Goal: Information Seeking & Learning: Learn about a topic

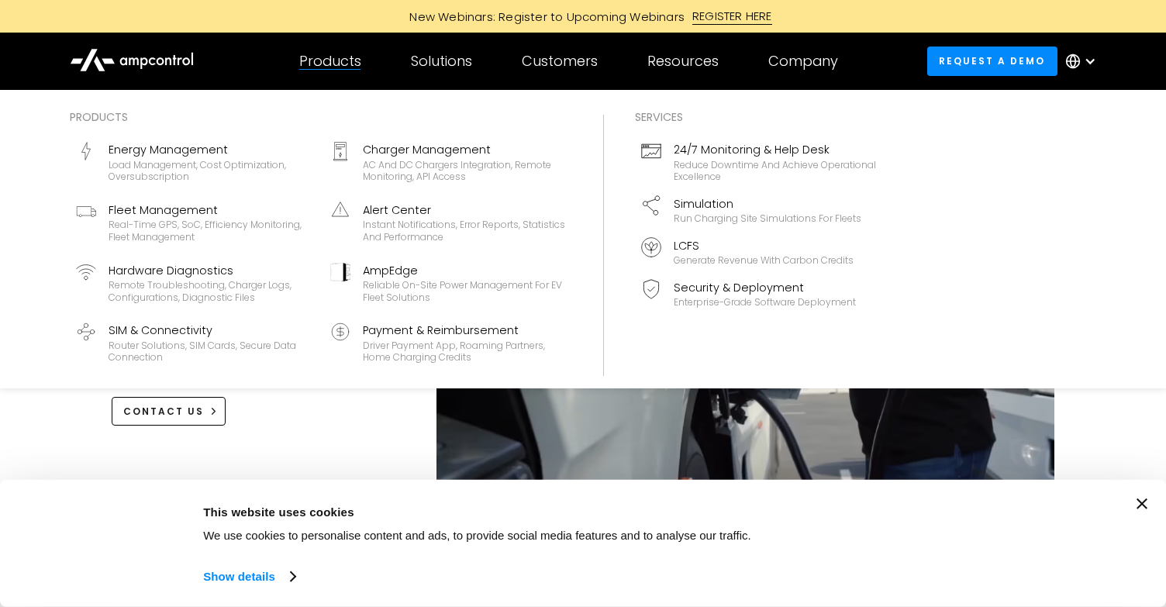
click at [325, 67] on div "Products" at bounding box center [330, 61] width 62 height 17
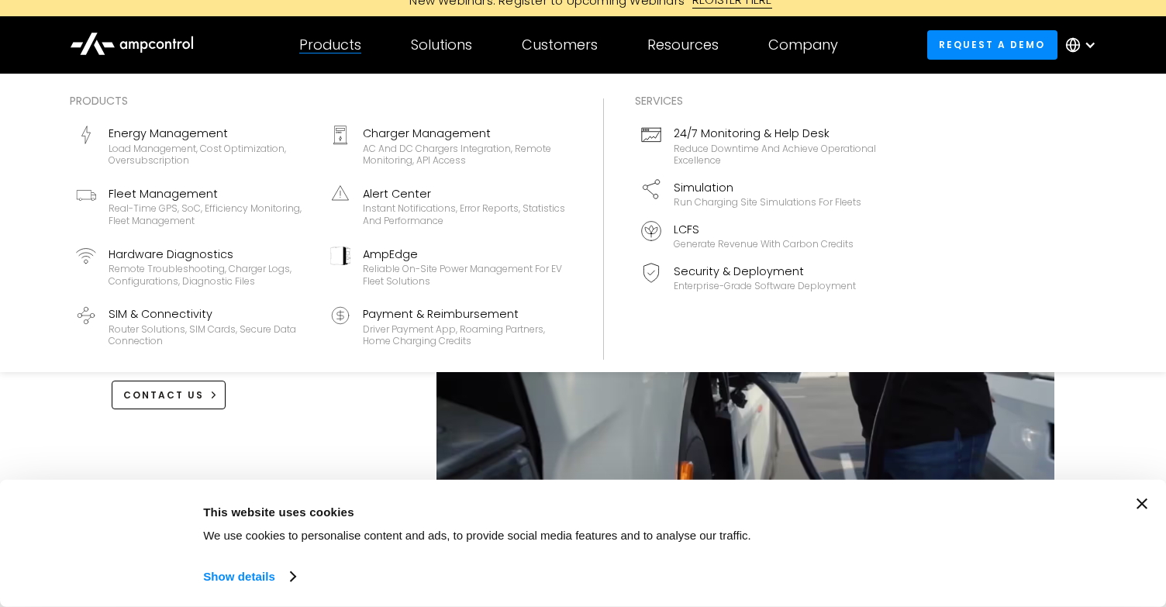
scroll to position [18, 0]
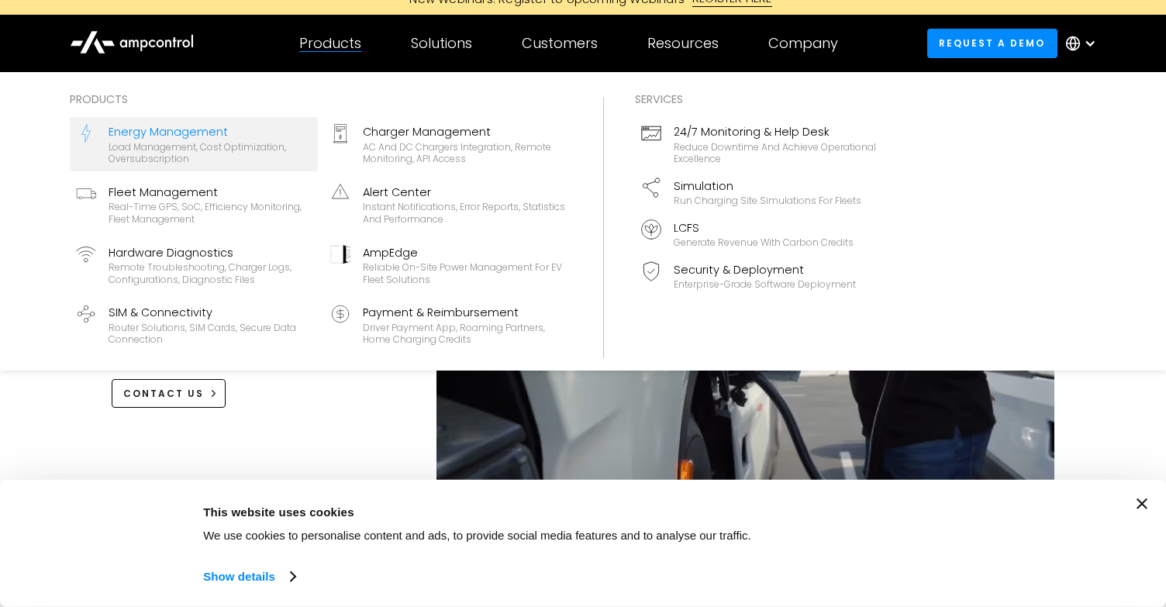
click at [230, 145] on div "Load management, cost optimization, oversubscription" at bounding box center [210, 153] width 203 height 24
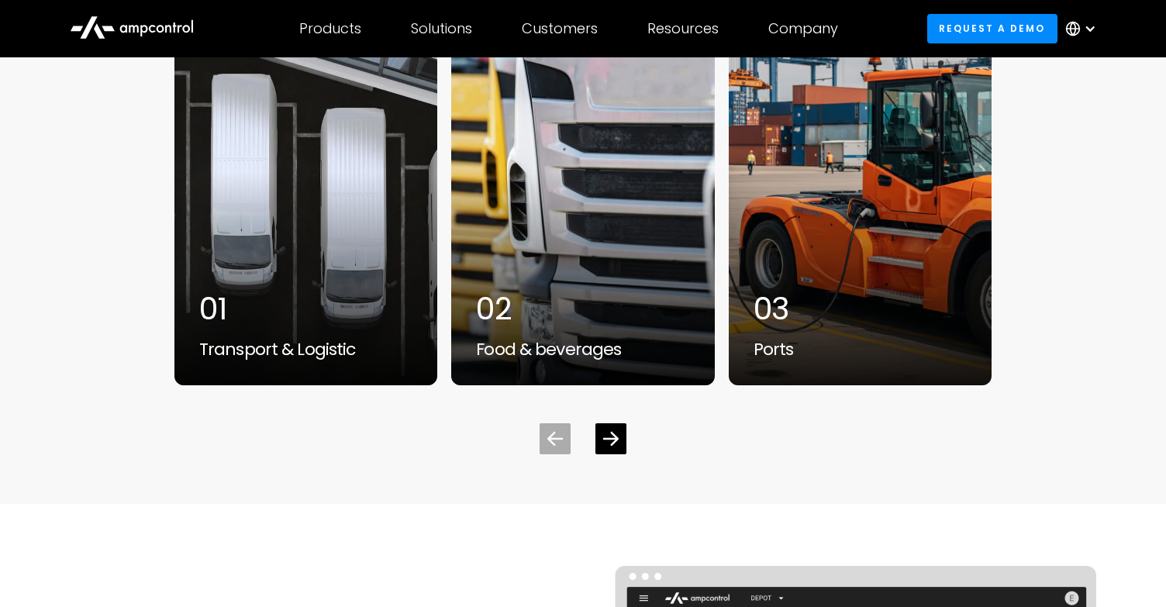
scroll to position [4920, 0]
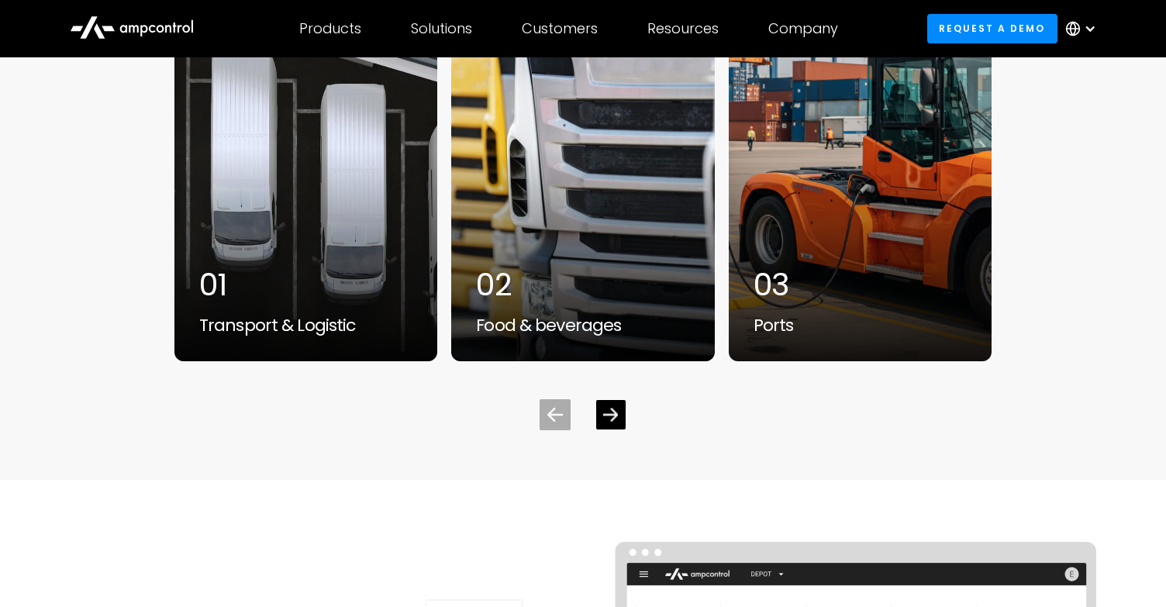
click at [604, 414] on icon "Next slide" at bounding box center [611, 414] width 15 height 13
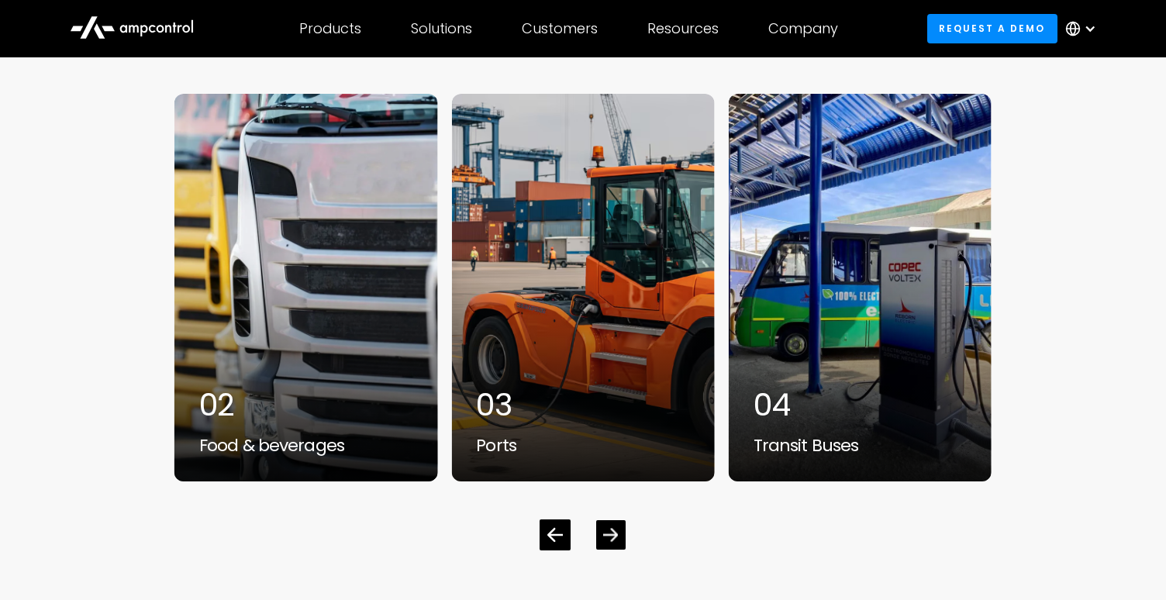
scroll to position [4844, 0]
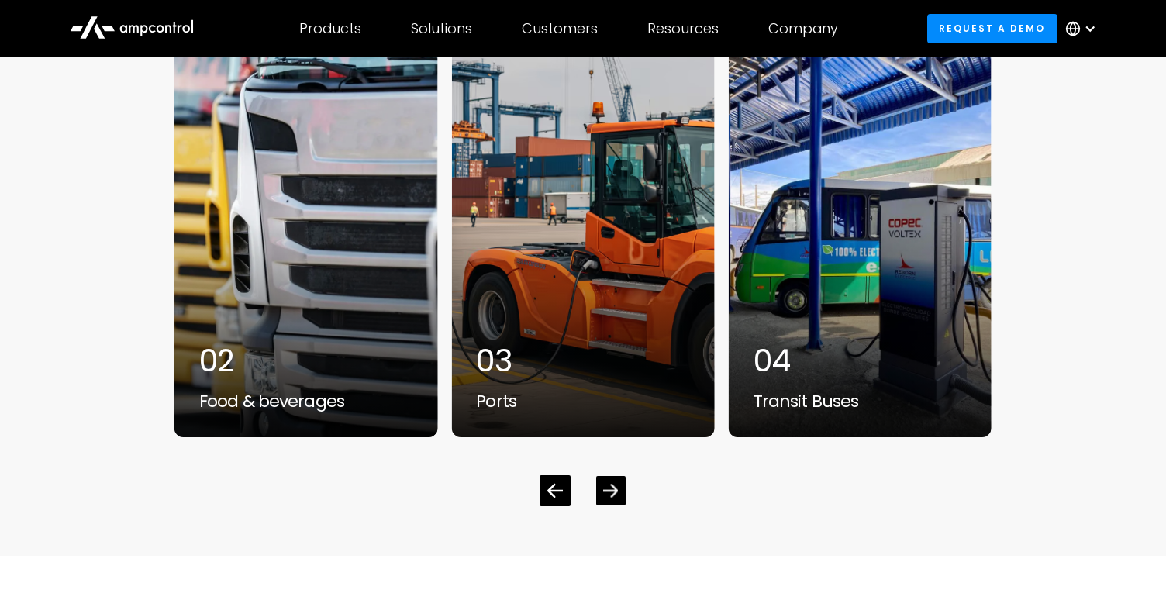
click at [618, 480] on div "Next slide" at bounding box center [610, 490] width 29 height 29
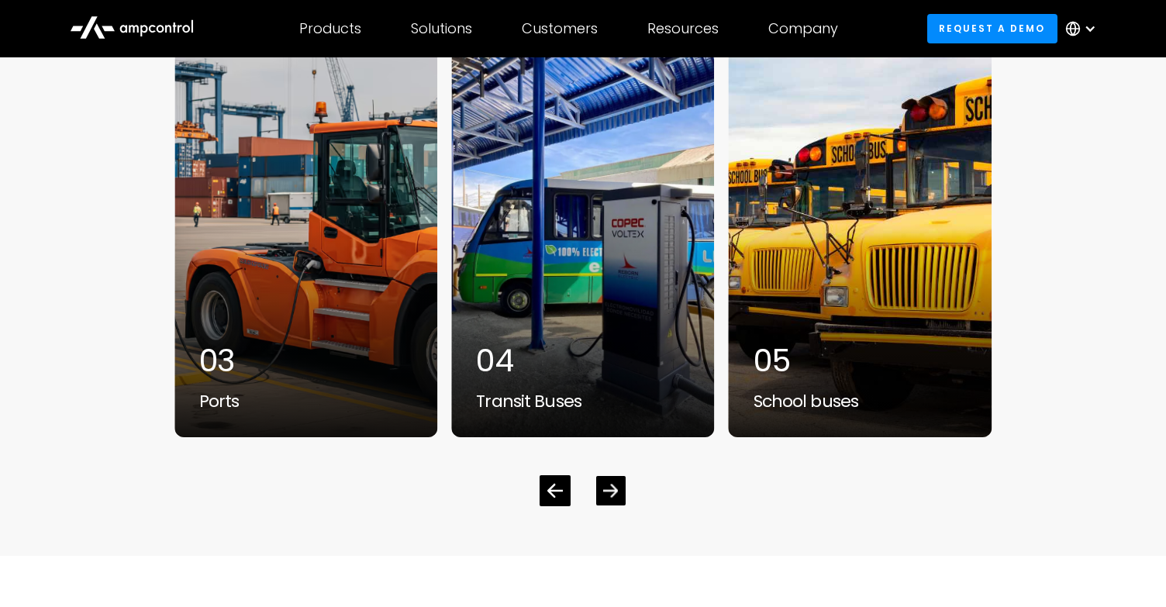
click at [616, 483] on icon "Next slide" at bounding box center [611, 490] width 15 height 15
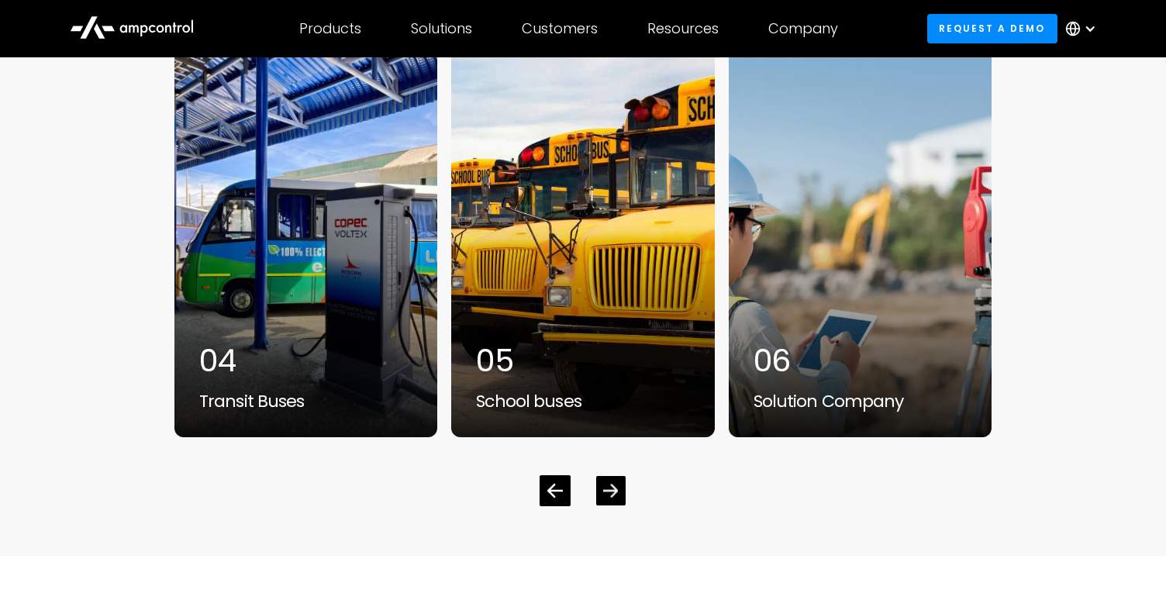
click at [616, 483] on icon "Next slide" at bounding box center [611, 490] width 15 height 15
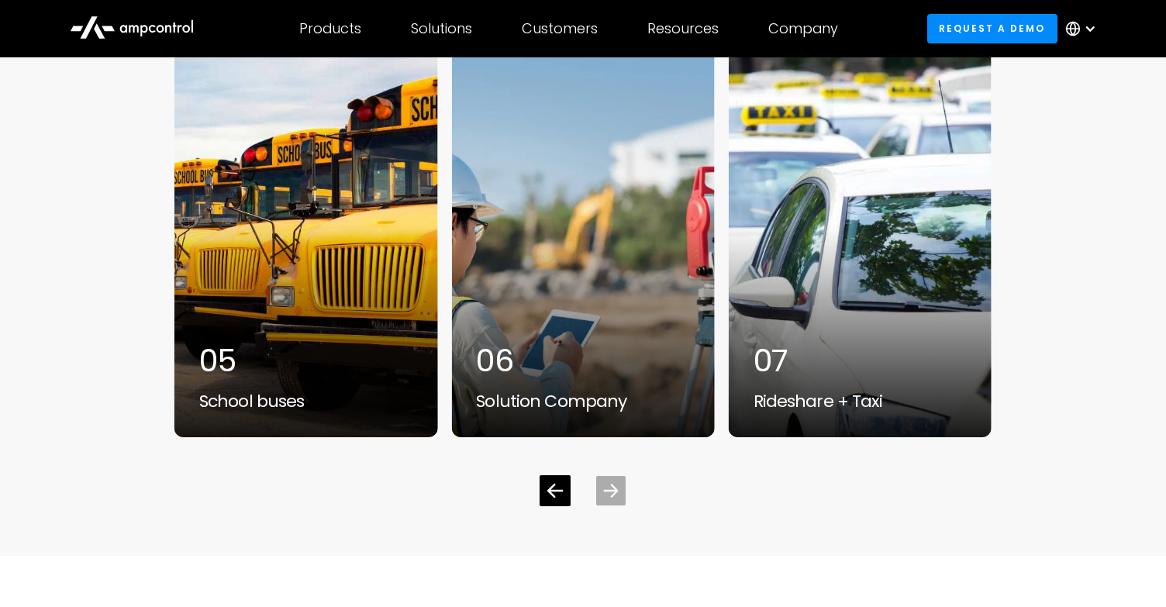
click at [616, 483] on icon "Next slide" at bounding box center [611, 490] width 15 height 15
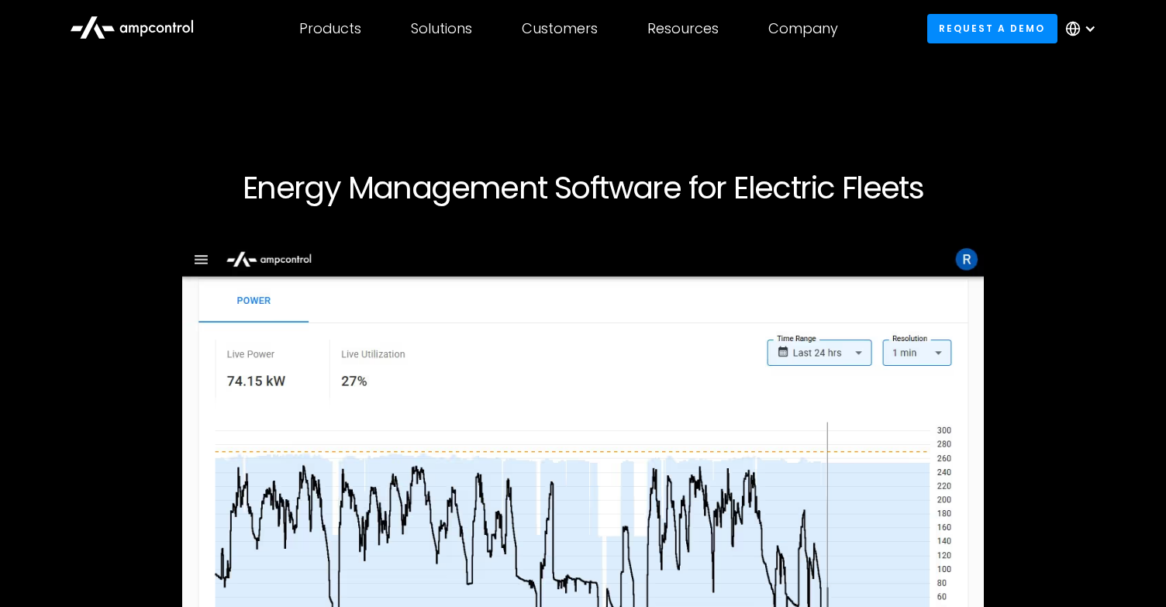
scroll to position [592, 0]
